Goal: Find specific page/section: Find specific page/section

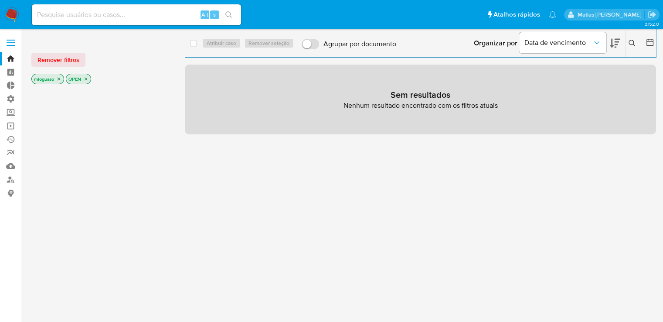
click at [58, 82] on p "mlogusso" at bounding box center [48, 79] width 32 height 10
click at [58, 81] on icon "close-filter" at bounding box center [58, 78] width 5 height 5
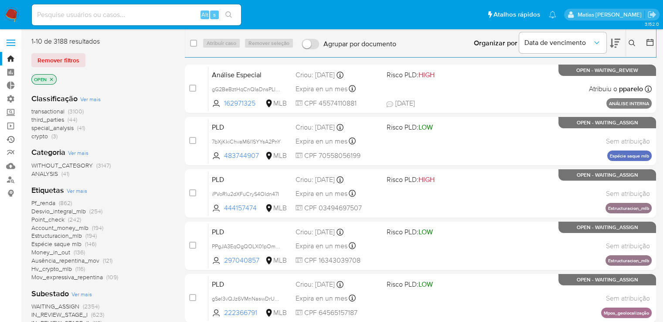
click at [12, 140] on link "Ejecuções automáticas" at bounding box center [52, 139] width 104 height 14
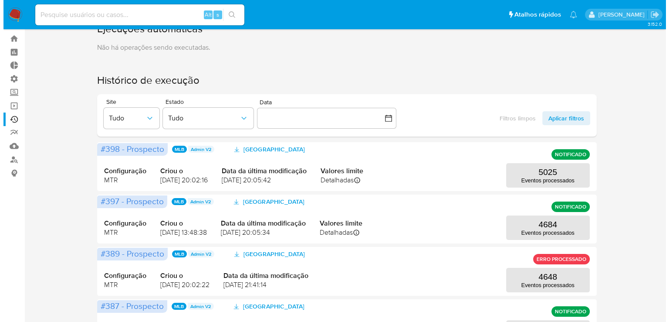
scroll to position [21, 0]
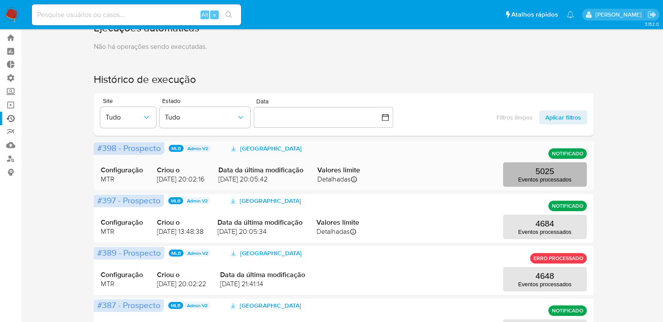
click at [530, 172] on button "5025 Eventos processados" at bounding box center [545, 174] width 84 height 24
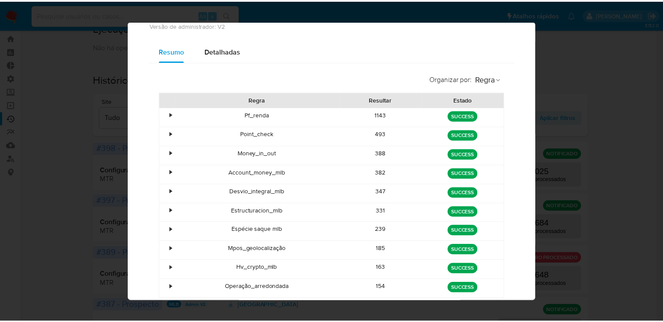
scroll to position [0, 0]
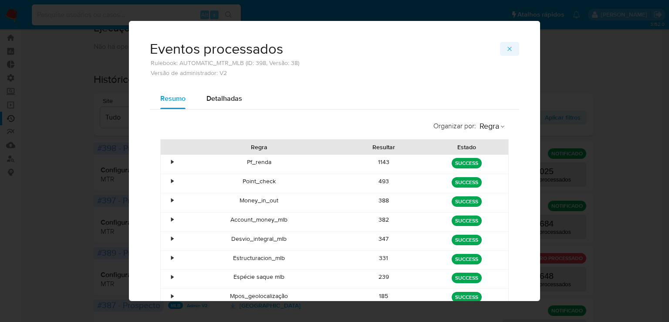
click at [509, 49] on icon "button" at bounding box center [509, 48] width 7 height 7
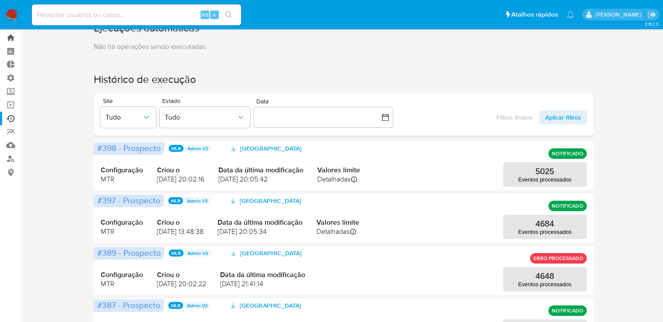
click at [6, 41] on link "Bandeja" at bounding box center [52, 38] width 104 height 14
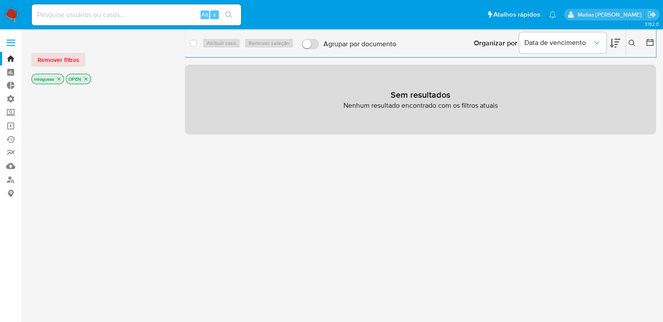
click at [60, 79] on icon "close-filter" at bounding box center [59, 79] width 3 height 3
